Goal: Task Accomplishment & Management: Manage account settings

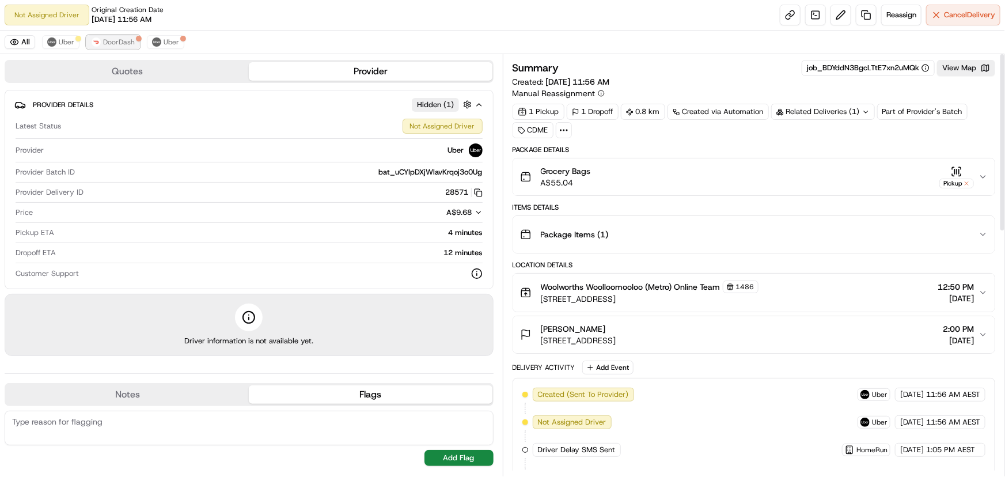
click at [123, 44] on span "DoorDash" at bounding box center [119, 41] width 32 height 9
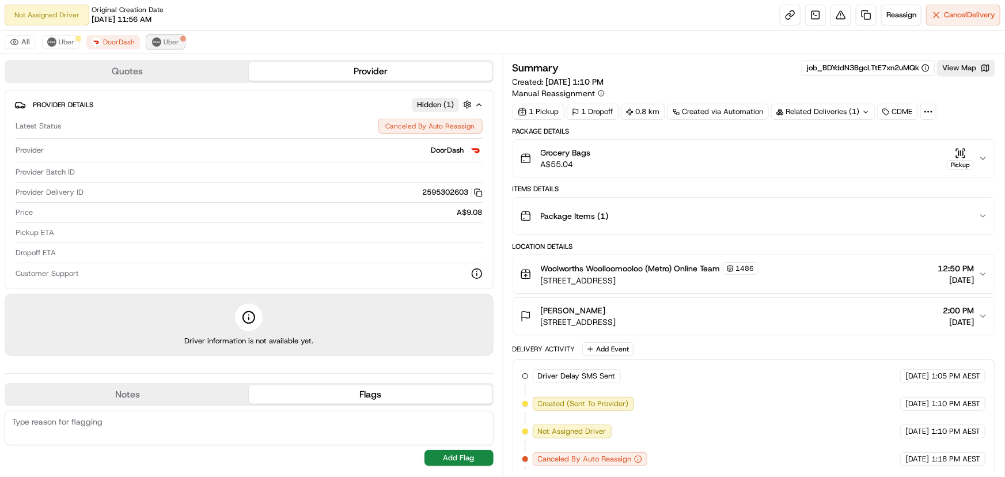
click at [160, 48] on button "Uber" at bounding box center [165, 42] width 37 height 14
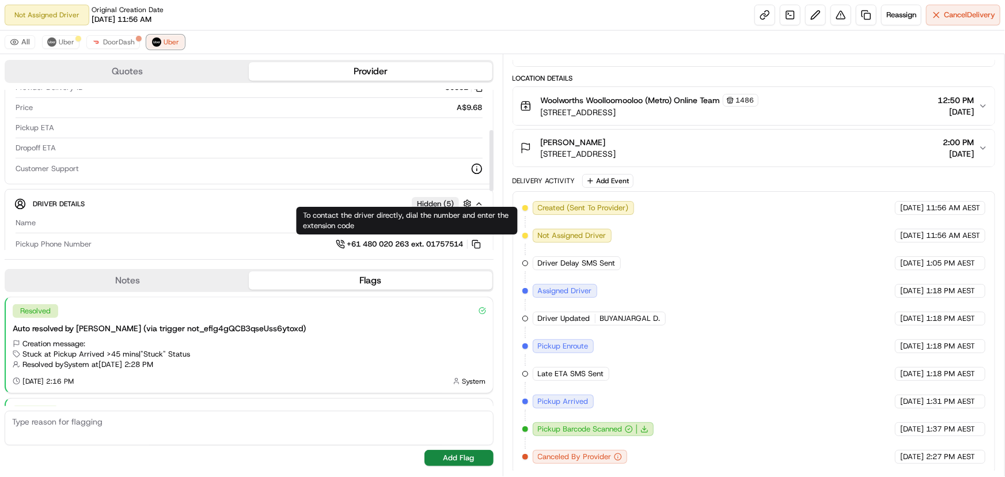
scroll to position [102, 0]
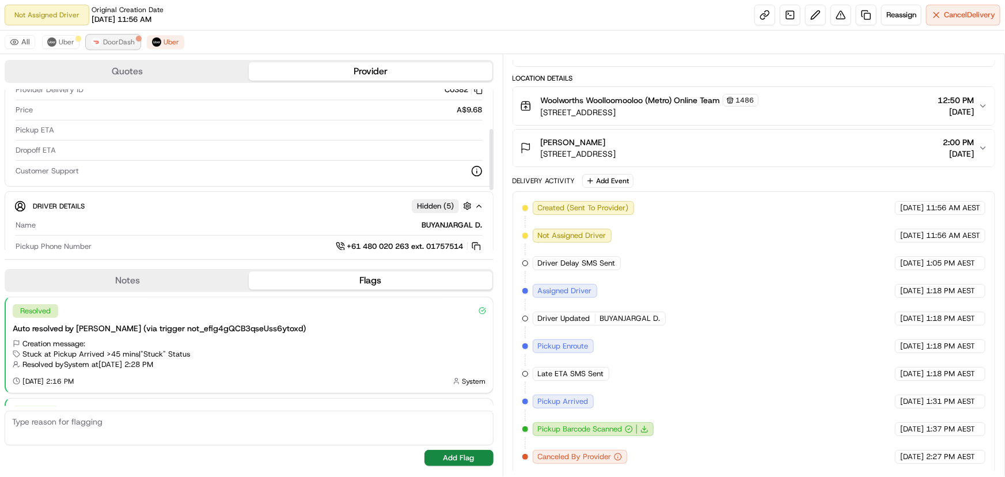
click at [137, 43] on button "DoorDash" at bounding box center [113, 42] width 54 height 14
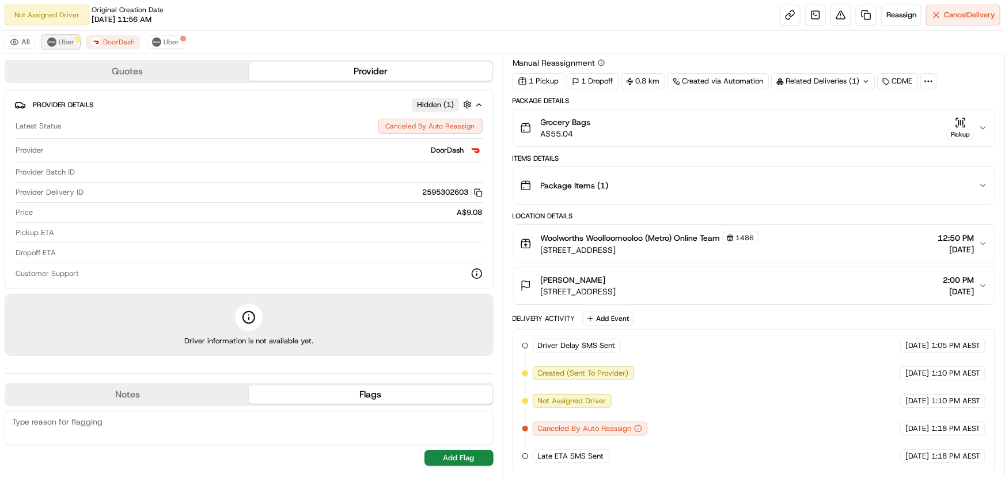
click at [77, 37] on div at bounding box center [78, 39] width 6 height 6
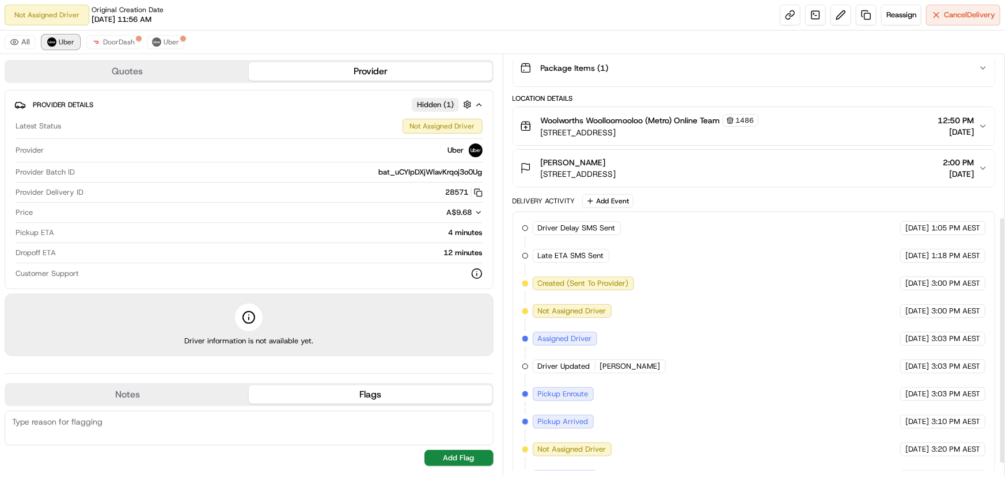
scroll to position [0, 0]
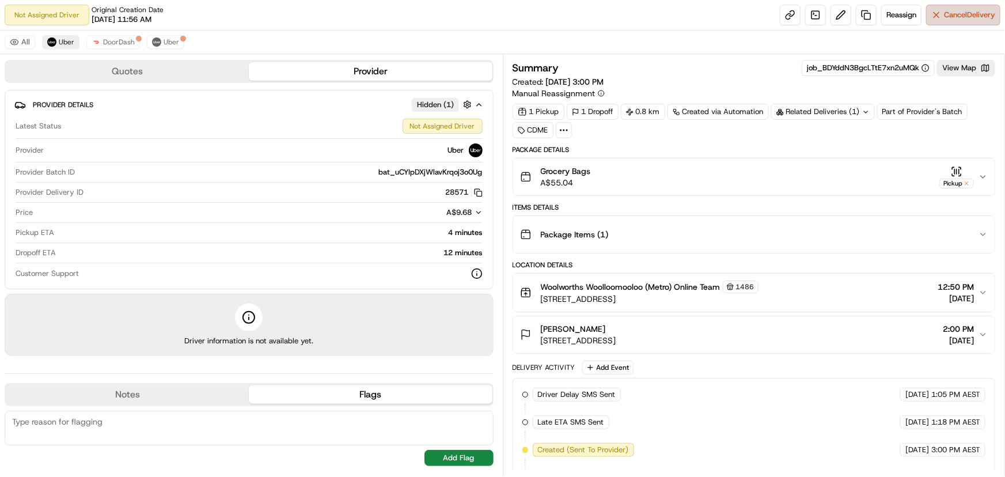
click at [950, 19] on span "Cancel Delivery" at bounding box center [969, 15] width 51 height 10
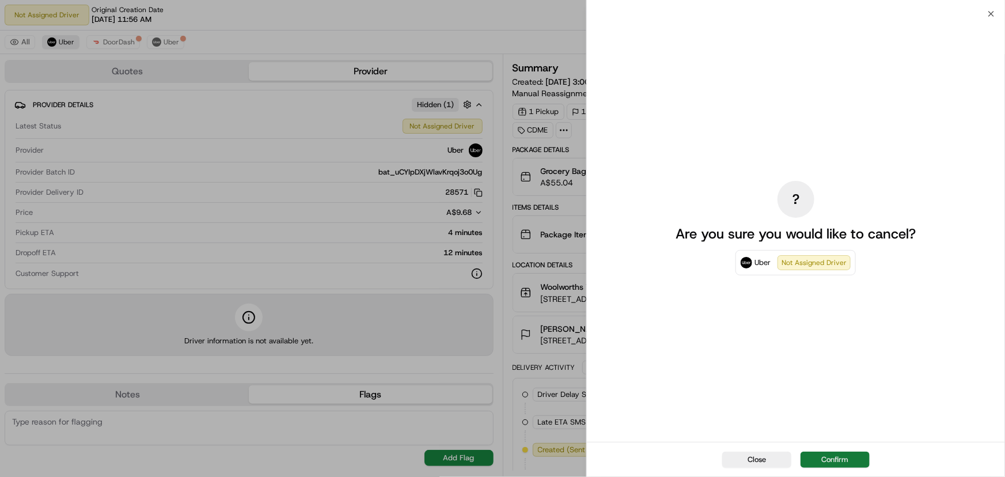
click at [827, 456] on button "Confirm" at bounding box center [834, 459] width 69 height 16
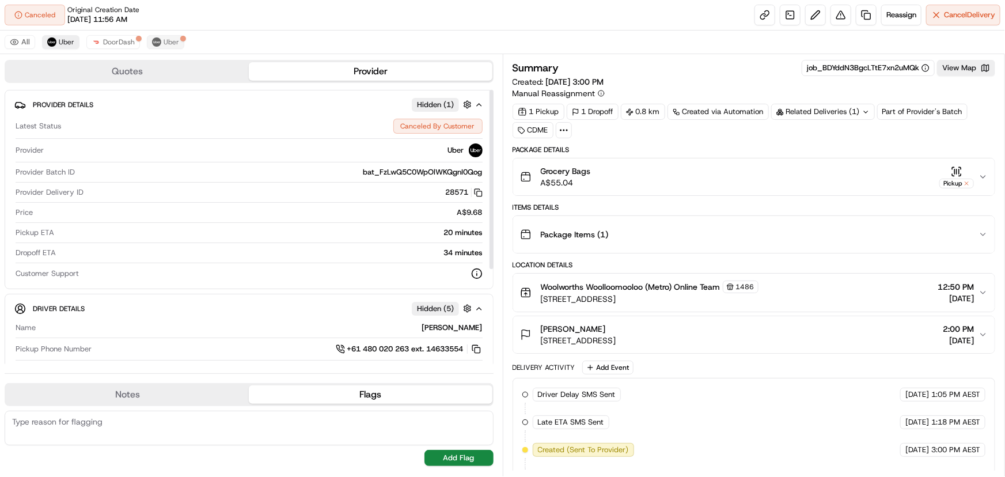
drag, startPoint x: 145, startPoint y: 31, endPoint x: 150, endPoint y: 46, distance: 16.6
click at [147, 41] on div "All Uber DoorDash Uber" at bounding box center [502, 43] width 1005 height 24
click at [150, 46] on button "Uber" at bounding box center [165, 42] width 37 height 14
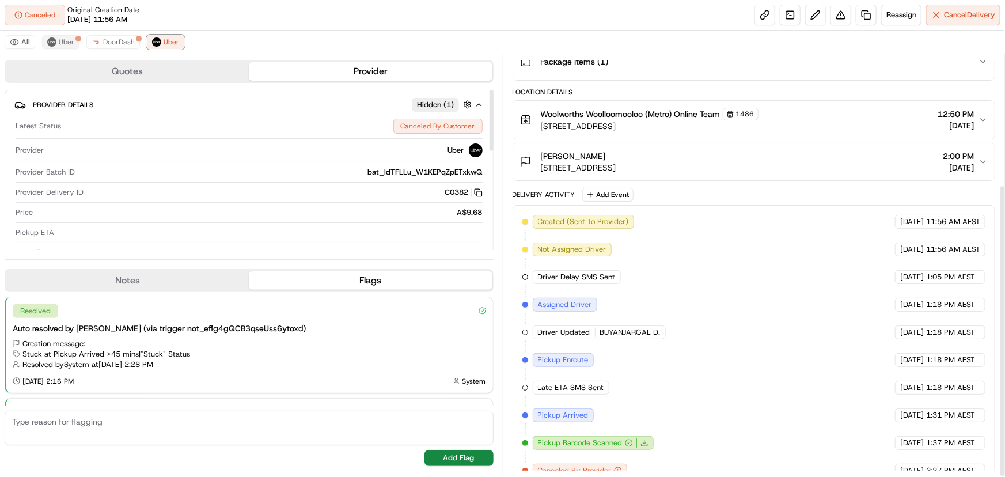
scroll to position [187, 0]
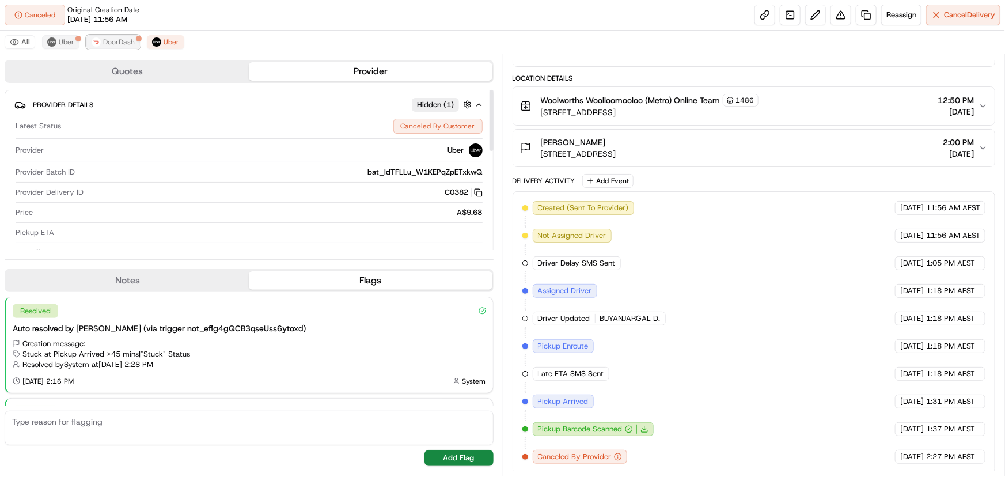
click at [122, 45] on span "DoorDash" at bounding box center [119, 41] width 32 height 9
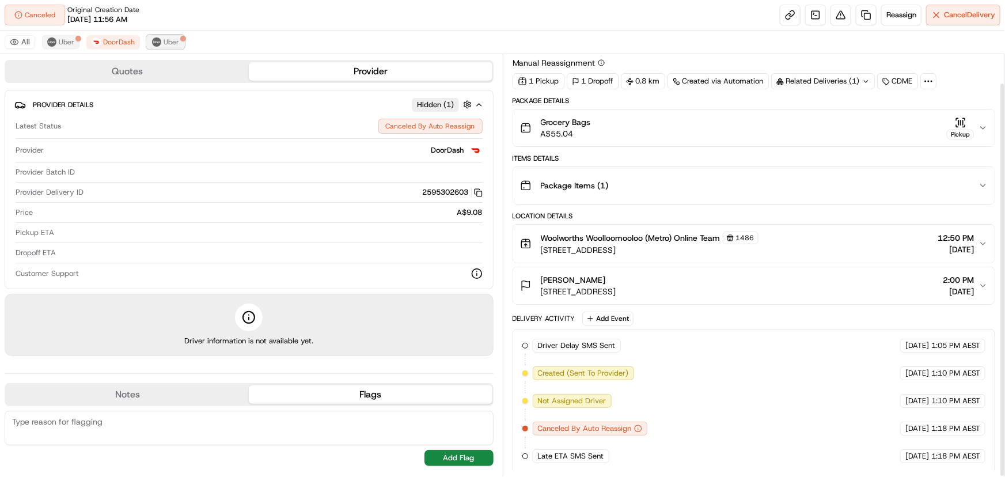
click at [152, 44] on img at bounding box center [156, 41] width 9 height 9
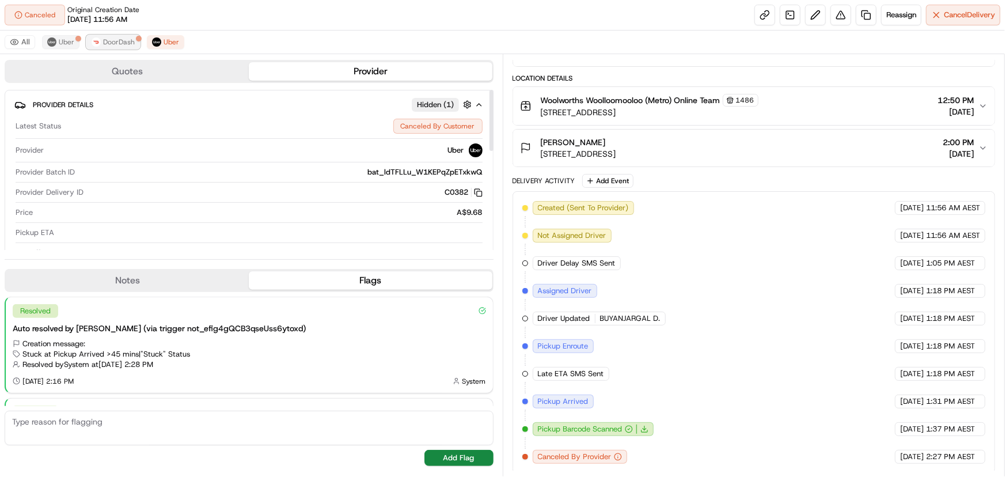
click at [130, 44] on span "DoorDash" at bounding box center [119, 41] width 32 height 9
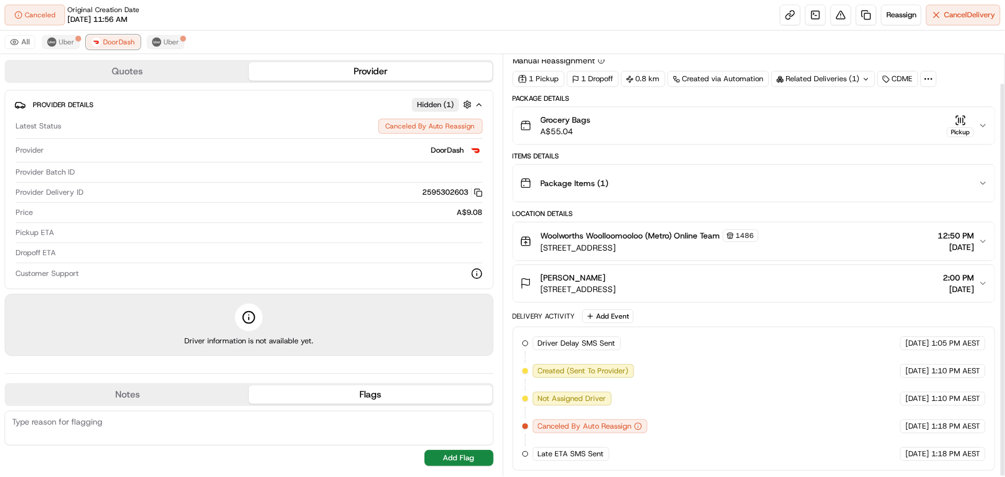
scroll to position [31, 0]
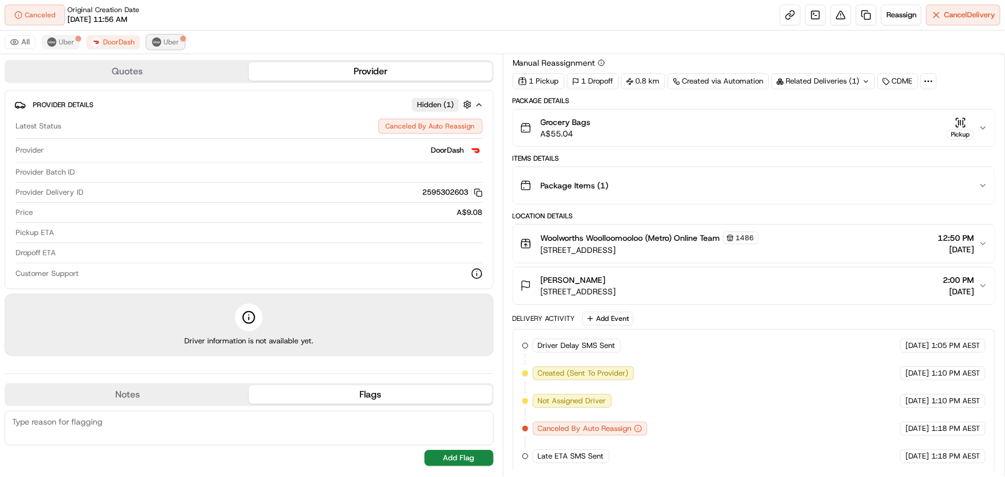
click at [147, 44] on button "Uber" at bounding box center [165, 42] width 37 height 14
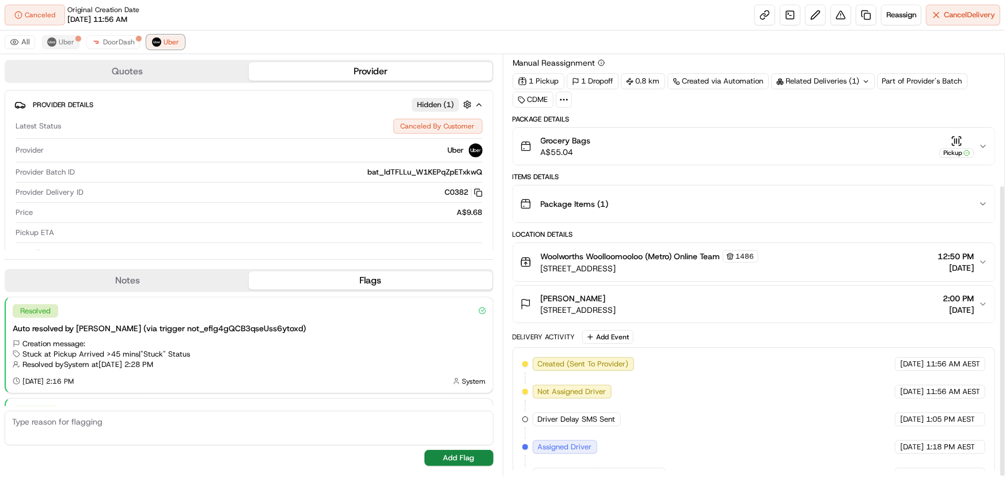
scroll to position [187, 0]
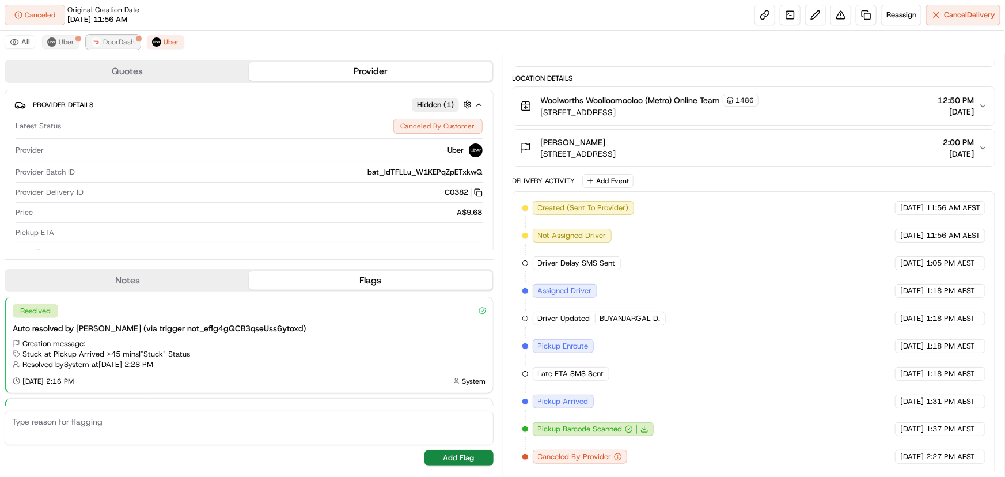
click at [126, 37] on span "DoorDash" at bounding box center [119, 41] width 32 height 9
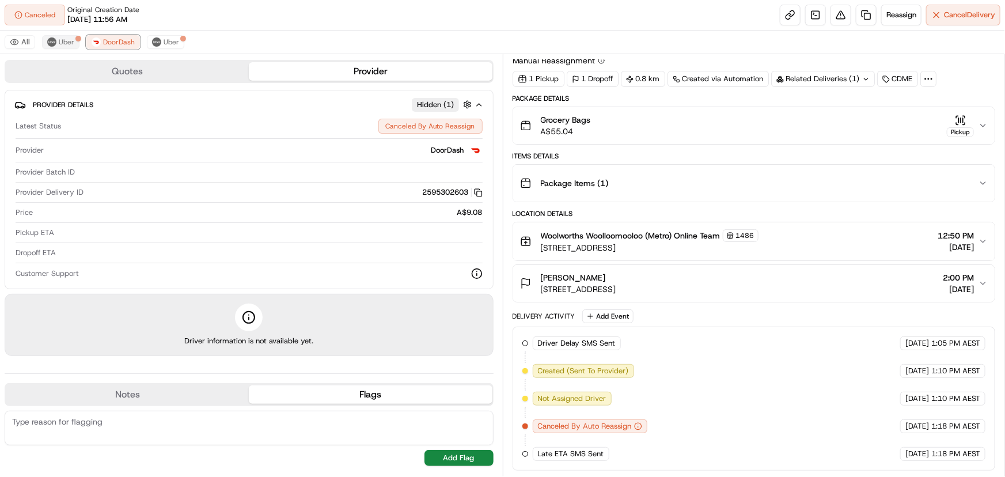
scroll to position [31, 0]
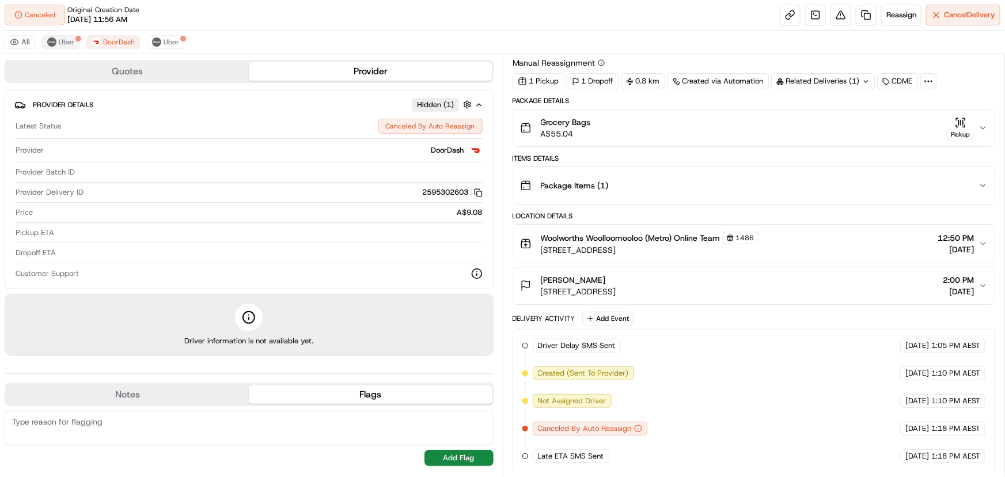
click at [50, 50] on div "All Uber DoorDash Uber" at bounding box center [502, 43] width 1005 height 24
click at [52, 49] on div "All Uber DoorDash Uber" at bounding box center [502, 43] width 1005 height 24
click at [54, 47] on button "Uber" at bounding box center [60, 42] width 37 height 14
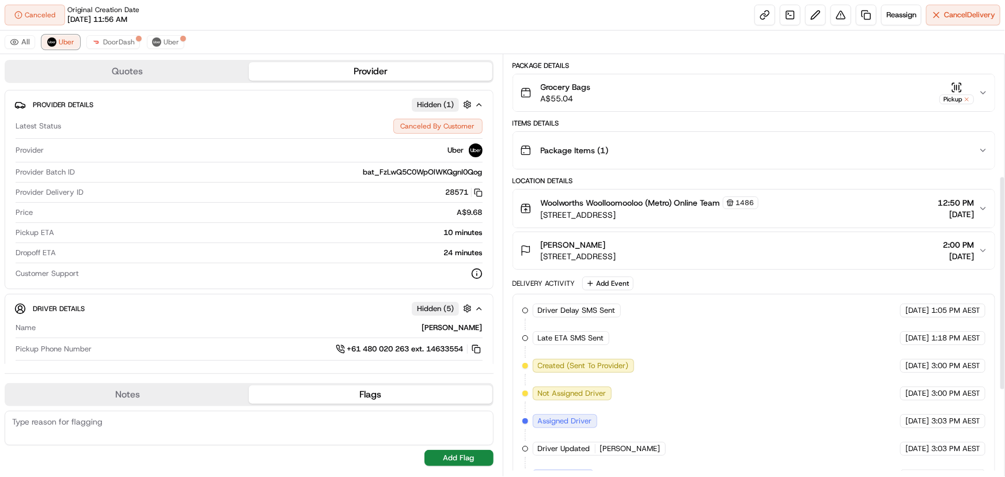
scroll to position [40, 0]
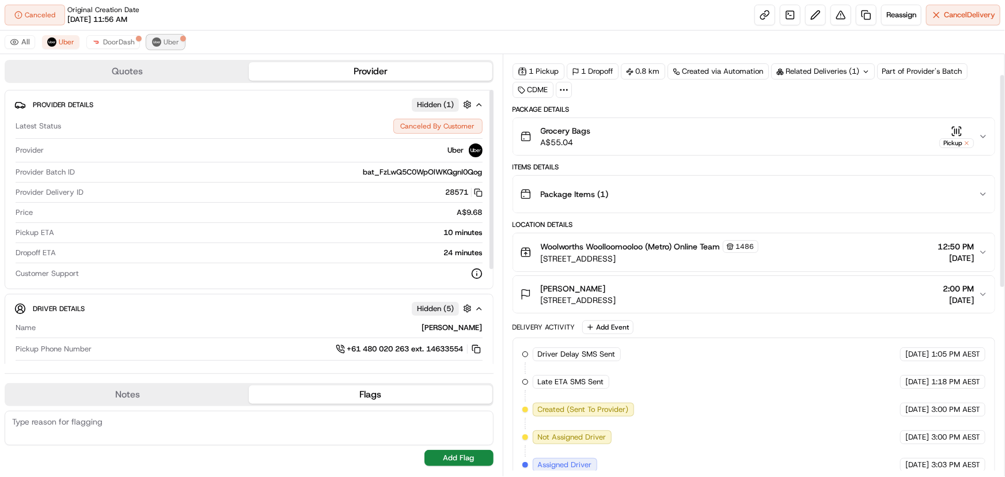
click at [172, 47] on button "Uber" at bounding box center [165, 42] width 37 height 14
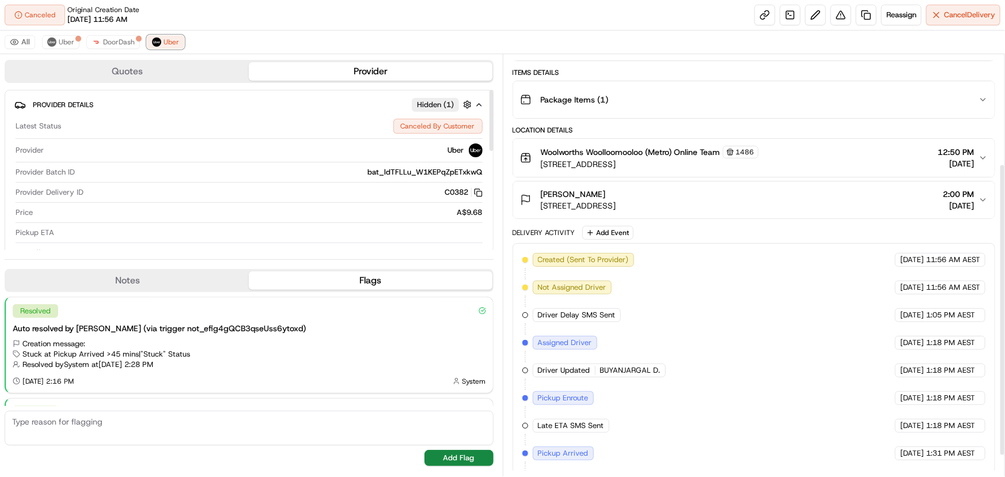
scroll to position [187, 0]
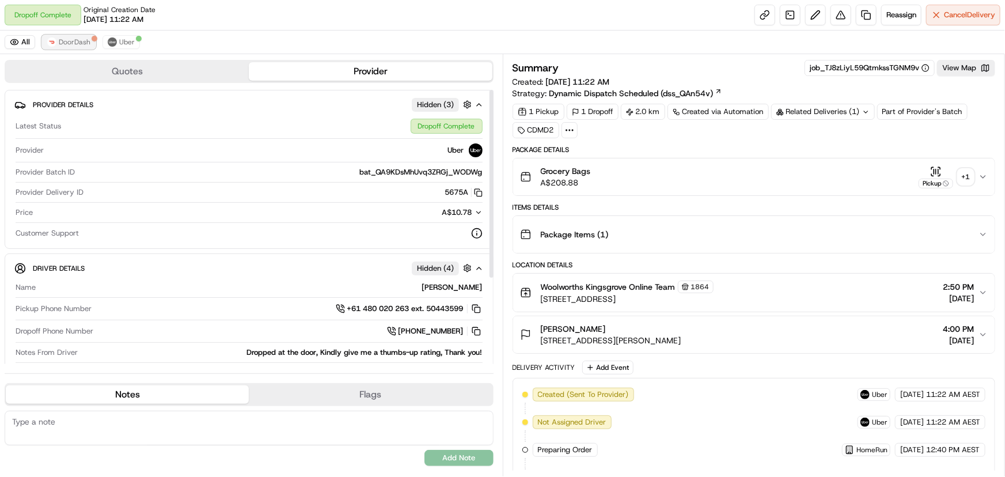
click at [58, 47] on button "DoorDash" at bounding box center [69, 42] width 54 height 14
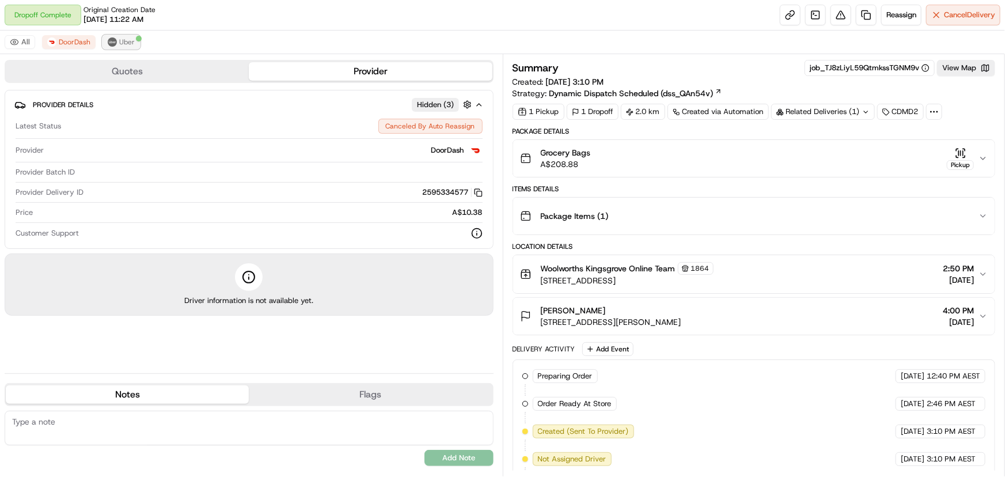
click at [108, 45] on img at bounding box center [112, 41] width 9 height 9
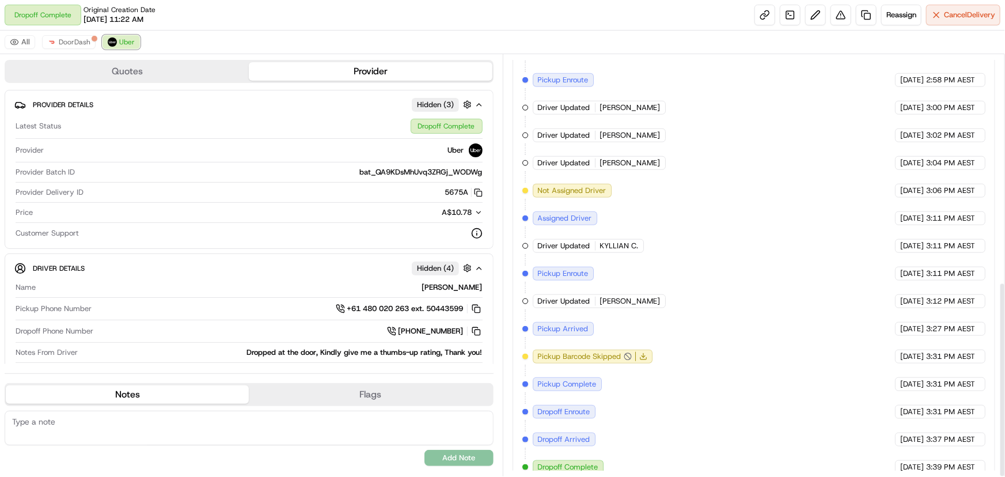
scroll to position [489, 0]
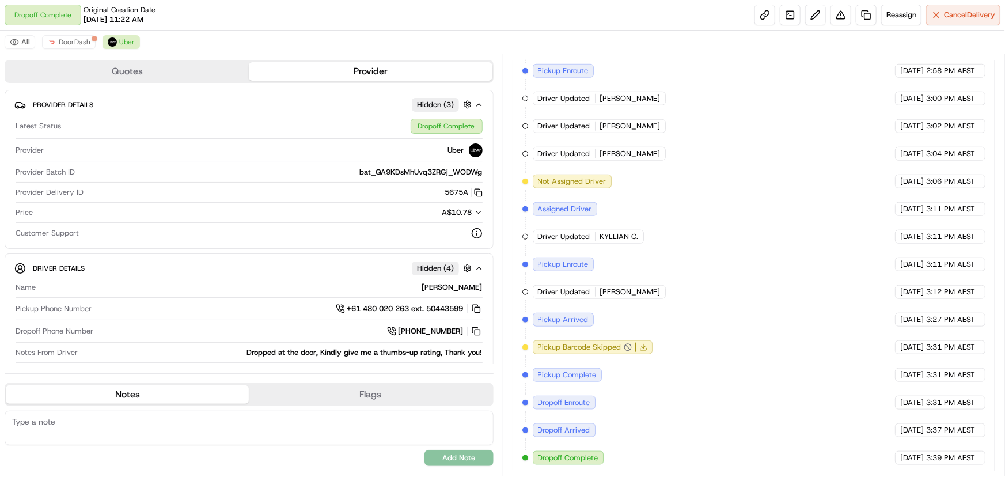
click at [1004, 233] on div "Summary job_TJ8zLiyL59QtmkssTGNM9v View Map Created: 21/08/2025 11:22 AM Strate…" at bounding box center [754, 265] width 503 height 422
click at [999, 231] on div "Summary job_TJ8zLiyL59QtmkssTGNM9v View Map Created: 21/08/2025 11:22 AM Strate…" at bounding box center [754, 265] width 503 height 422
click at [998, 231] on div "Summary job_TJ8zLiyL59QtmkssTGNM9v View Map Created: 21/08/2025 11:22 AM Strate…" at bounding box center [754, 265] width 503 height 422
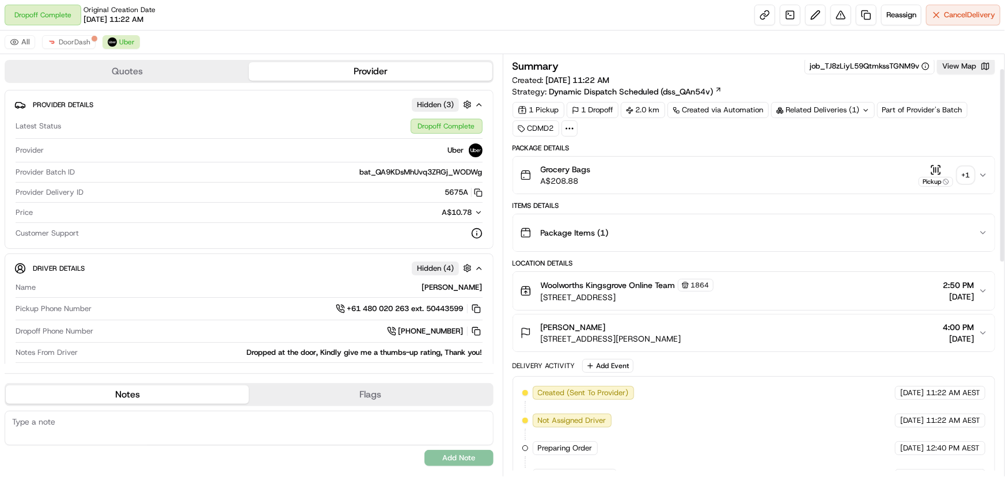
scroll to position [0, 0]
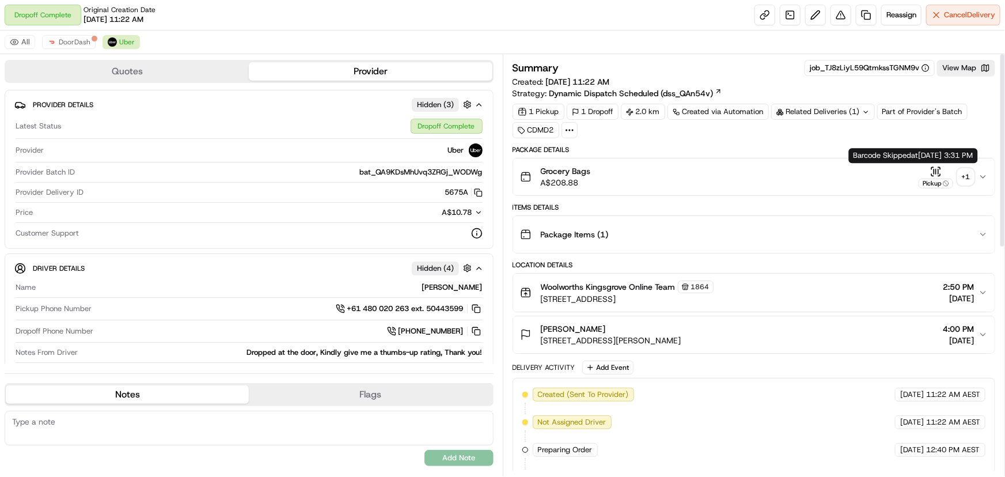
click at [965, 174] on div "+ 1" at bounding box center [966, 177] width 16 height 16
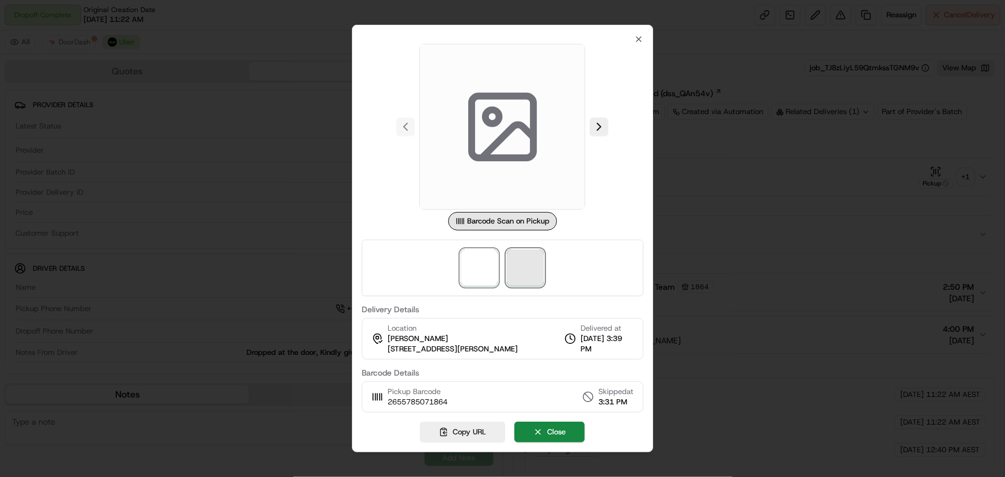
click at [521, 269] on span at bounding box center [525, 267] width 37 height 37
